Goal: Task Accomplishment & Management: Use online tool/utility

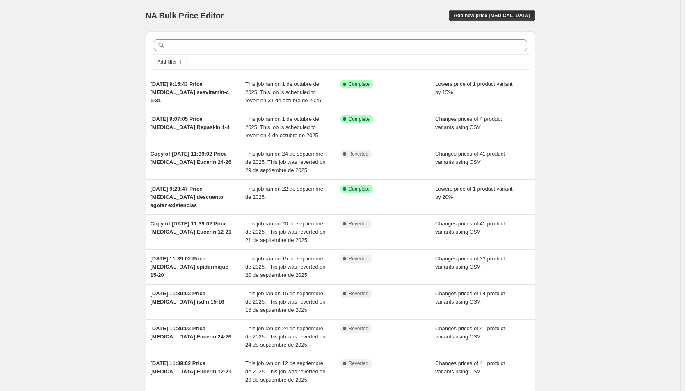
click at [511, 23] on div "NA Bulk Price Editor. This page is ready NA Bulk Price Editor Add new price [ME…" at bounding box center [341, 15] width 390 height 31
click at [511, 18] on button "Add new price [MEDICAL_DATA]" at bounding box center [492, 15] width 86 height 11
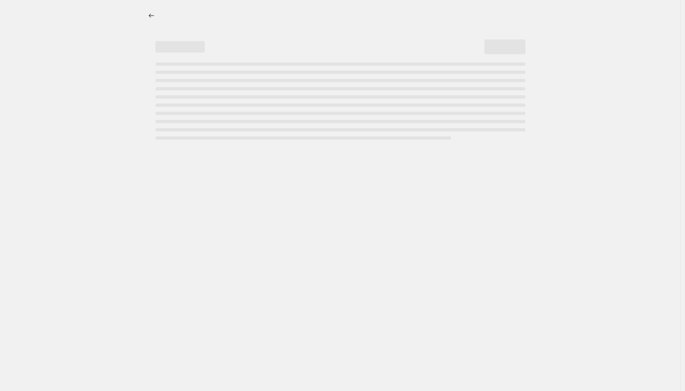
select select "percentage"
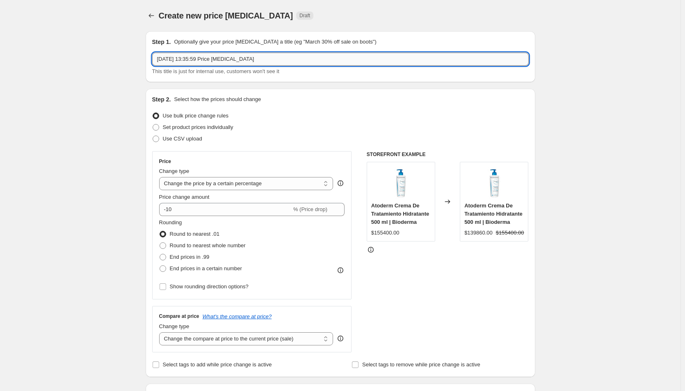
click at [264, 56] on input "[DATE] 13:35:59 Price [MEDICAL_DATA]" at bounding box center [340, 59] width 377 height 13
click at [293, 56] on input "[DATE] 13:35:59 Price [MEDICAL_DATA] myself 1" at bounding box center [340, 59] width 377 height 13
type input "[DATE] 13:35:59 Price [MEDICAL_DATA] myself 1-31"
click at [192, 143] on label "Use CSV upload" at bounding box center [177, 138] width 50 height 11
click at [153, 136] on input "Use CSV upload" at bounding box center [153, 135] width 0 height 0
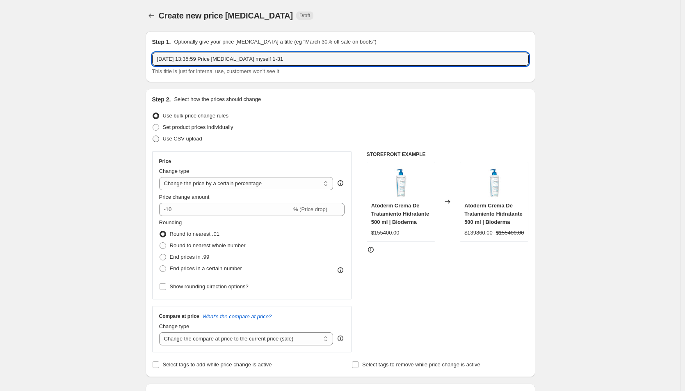
radio input "true"
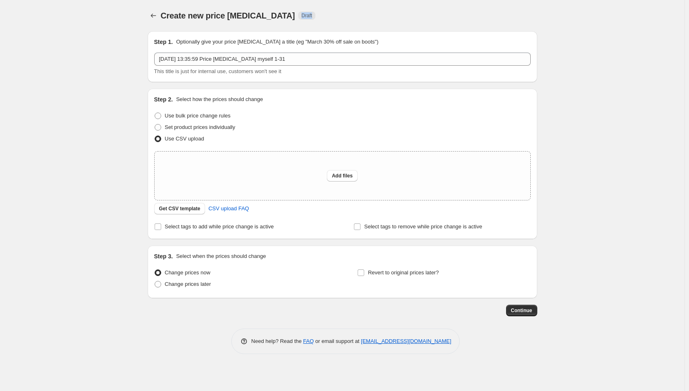
drag, startPoint x: 286, startPoint y: 15, endPoint x: 270, endPoint y: 16, distance: 15.3
click at [270, 16] on div "Create new price [MEDICAL_DATA] Draft" at bounding box center [292, 15] width 263 height 11
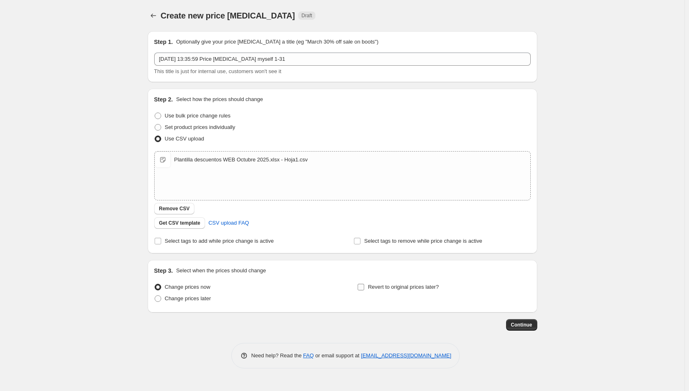
click at [366, 284] on label "Revert to original prices later?" at bounding box center [398, 286] width 82 height 11
click at [364, 284] on input "Revert to original prices later?" at bounding box center [361, 287] width 7 height 7
checkbox input "true"
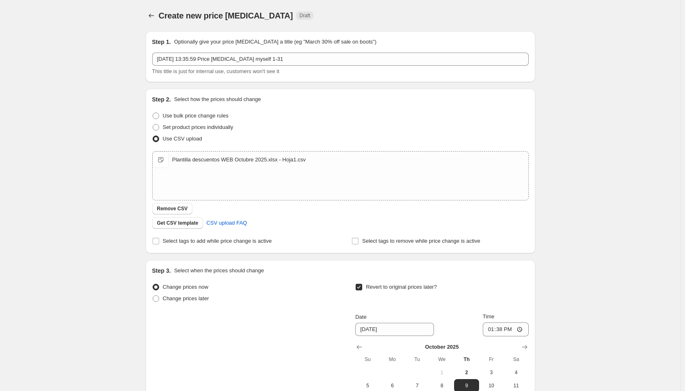
scroll to position [130, 0]
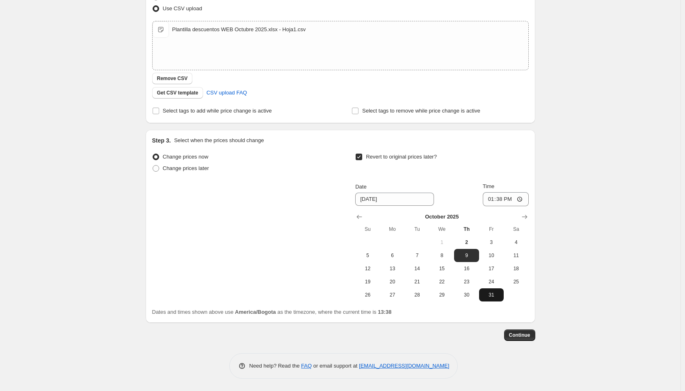
click at [501, 295] on span "31" at bounding box center [492, 294] width 18 height 7
type input "[DATE]"
click at [491, 200] on input "13:38" at bounding box center [506, 199] width 46 height 14
click at [527, 332] on span "Continue" at bounding box center [519, 335] width 21 height 7
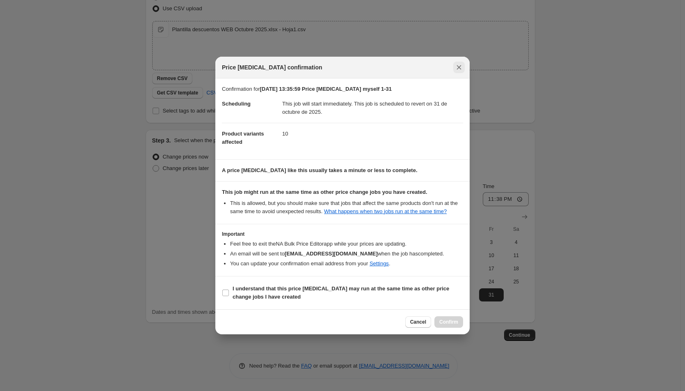
click at [459, 68] on icon "Close" at bounding box center [459, 67] width 5 height 5
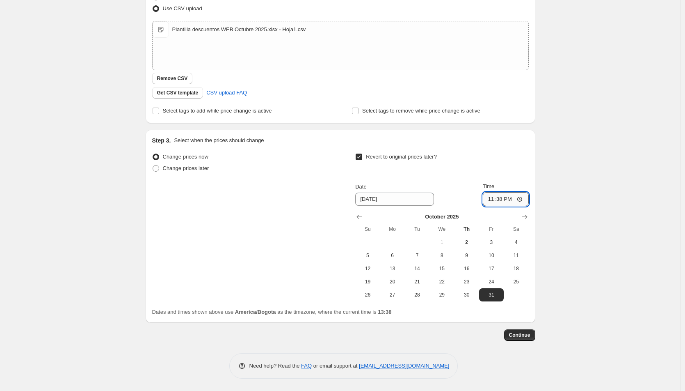
click at [498, 201] on input "23:38" at bounding box center [506, 199] width 46 height 14
type input "23:11"
click at [516, 335] on span "Continue" at bounding box center [519, 335] width 21 height 7
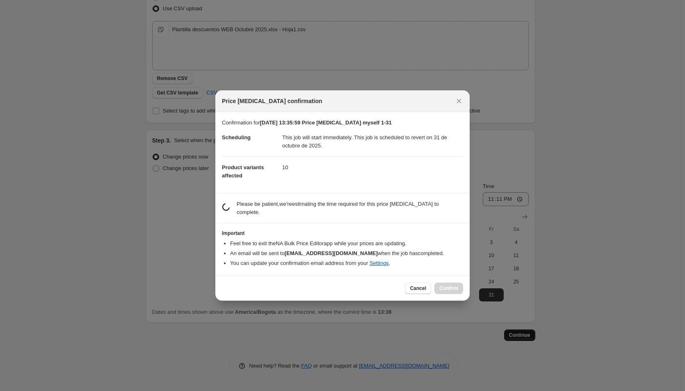
scroll to position [0, 0]
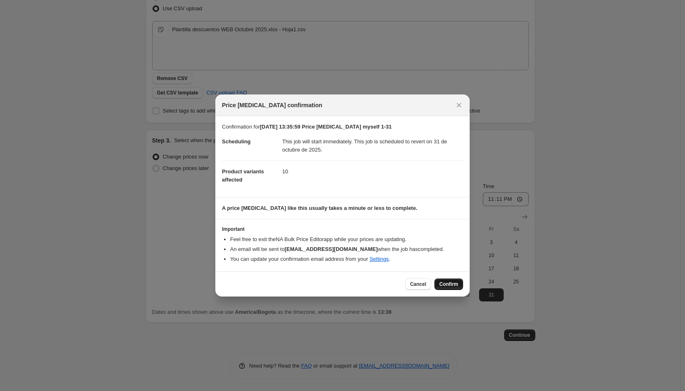
click at [449, 281] on span "Confirm" at bounding box center [448, 284] width 19 height 7
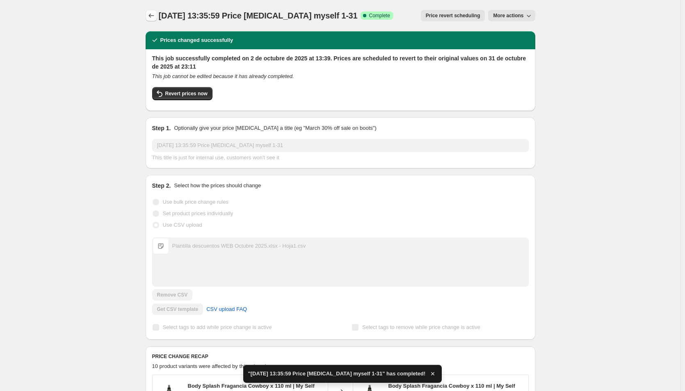
click at [149, 14] on icon "Price change jobs" at bounding box center [151, 15] width 8 height 8
